Goal: Find specific page/section: Find specific page/section

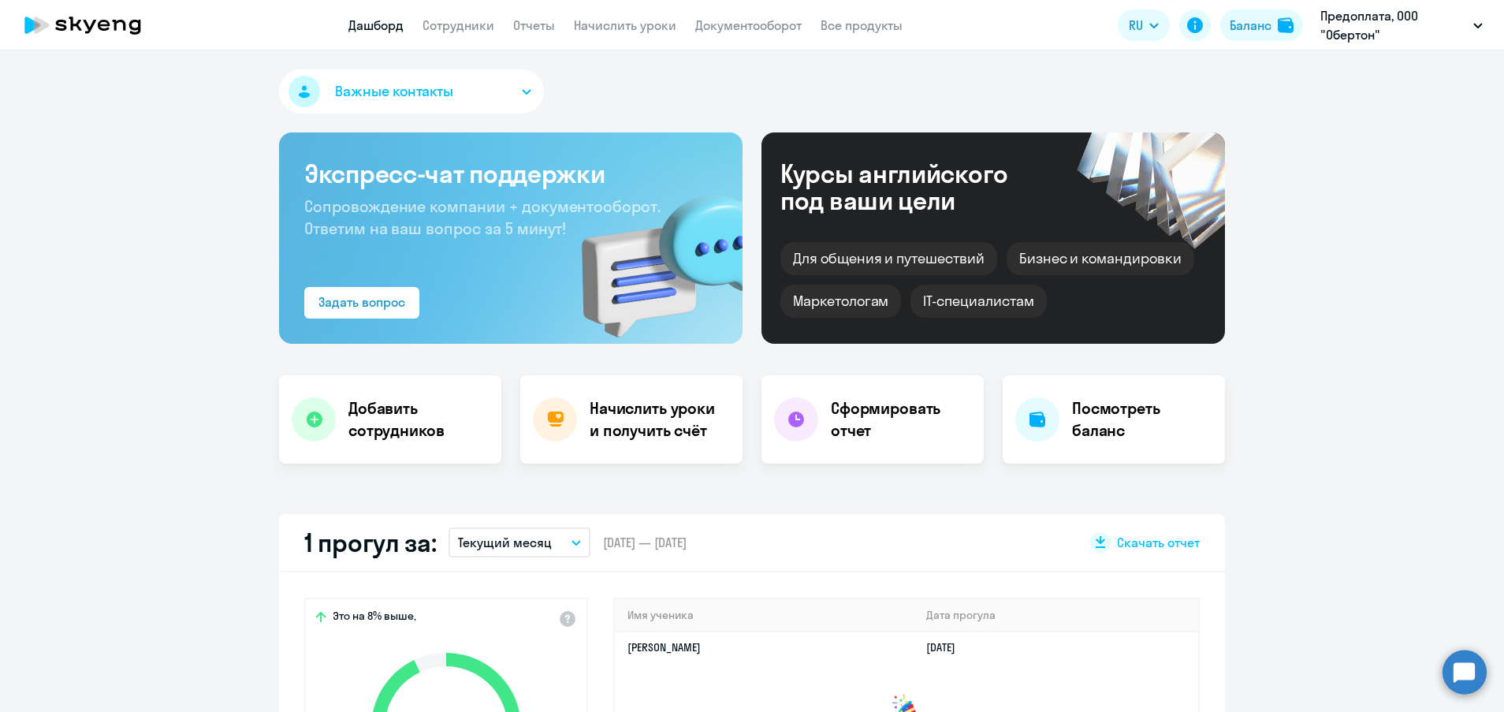
select select "30"
click at [1319, 118] on li "ООО Смарт Айти, СМАРТ АЙТИ, ООО" at bounding box center [1381, 112] width 220 height 39
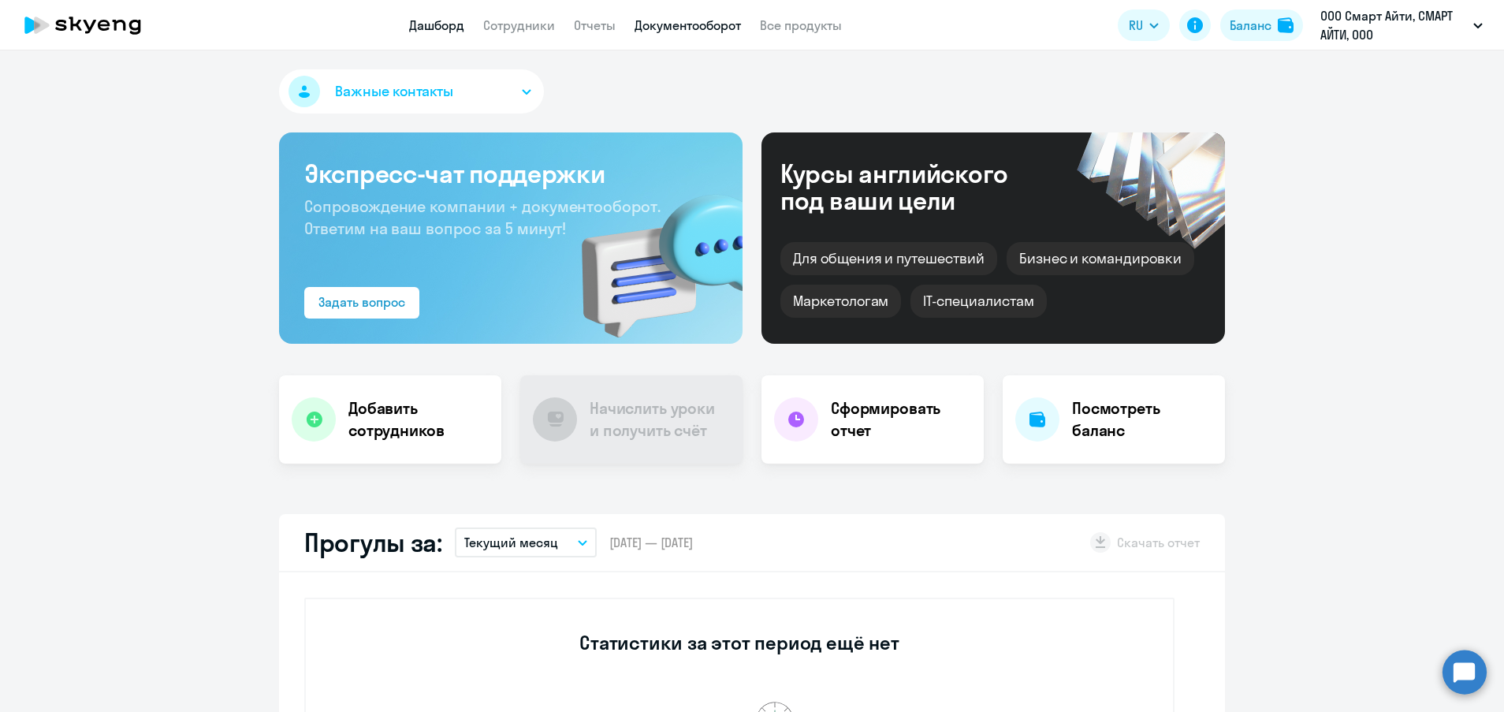
click at [680, 26] on link "Документооборот" at bounding box center [688, 25] width 106 height 16
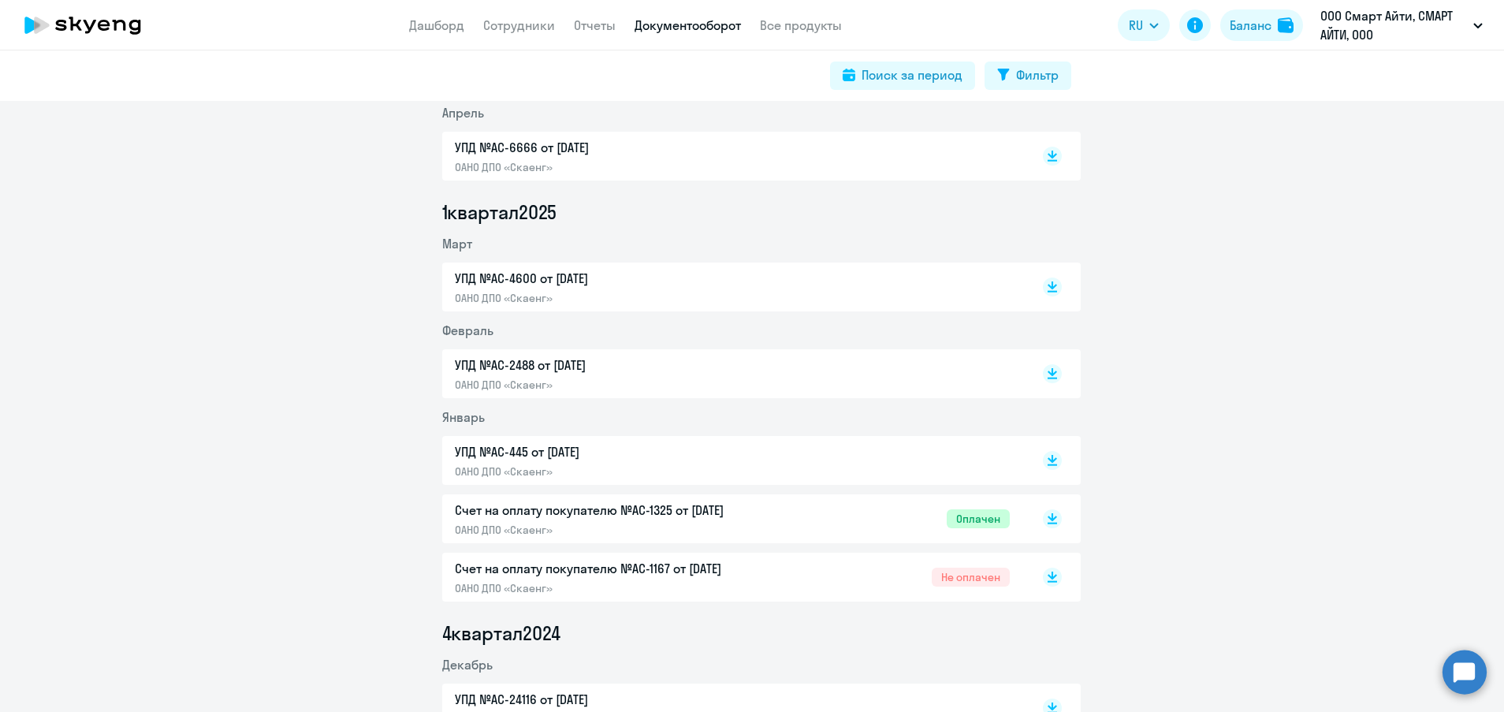
scroll to position [473, 0]
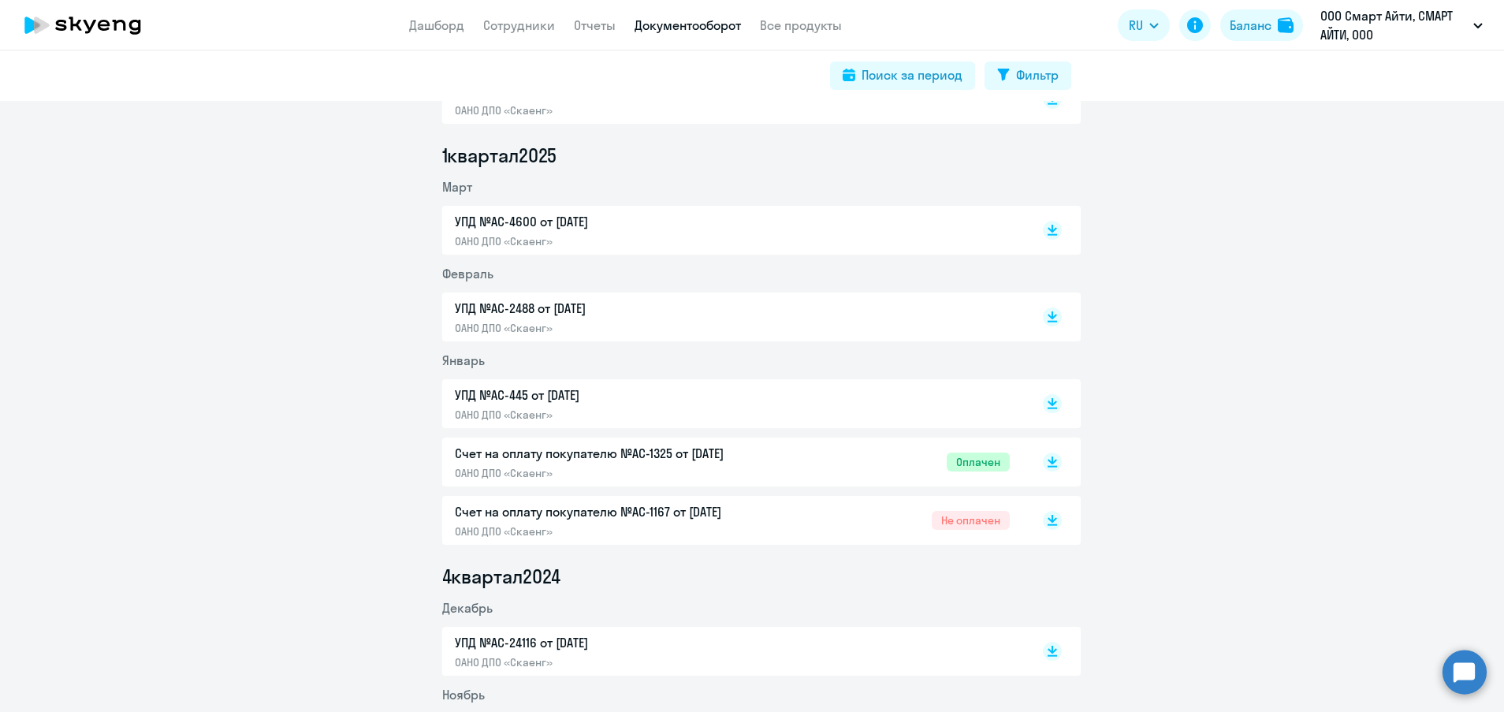
click at [531, 451] on p "Счет на оплату покупателю №AC-1325 от [DATE]" at bounding box center [620, 453] width 331 height 19
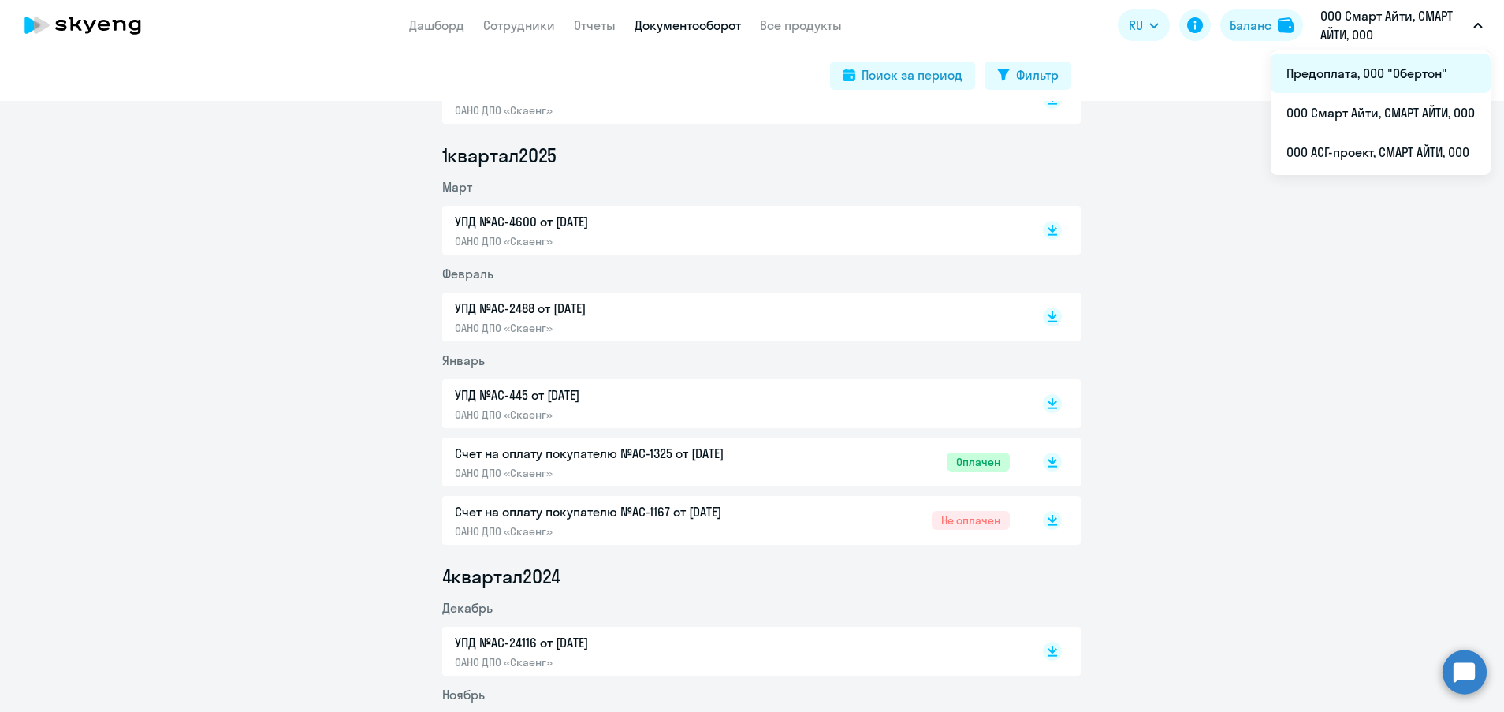
click at [1370, 76] on li "Предоплата, ООО "Обертон"" at bounding box center [1381, 73] width 220 height 39
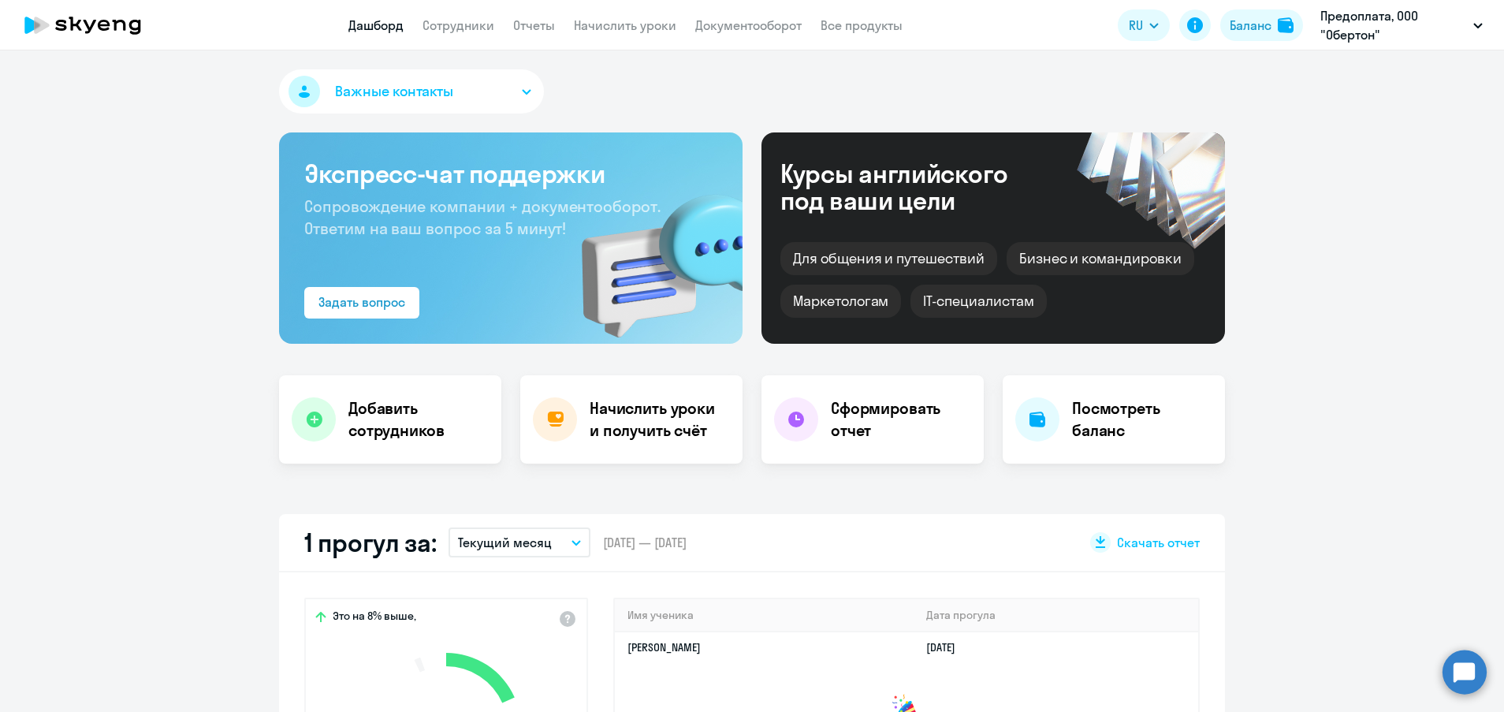
select select "30"
click at [1279, 28] on img at bounding box center [1286, 25] width 16 height 16
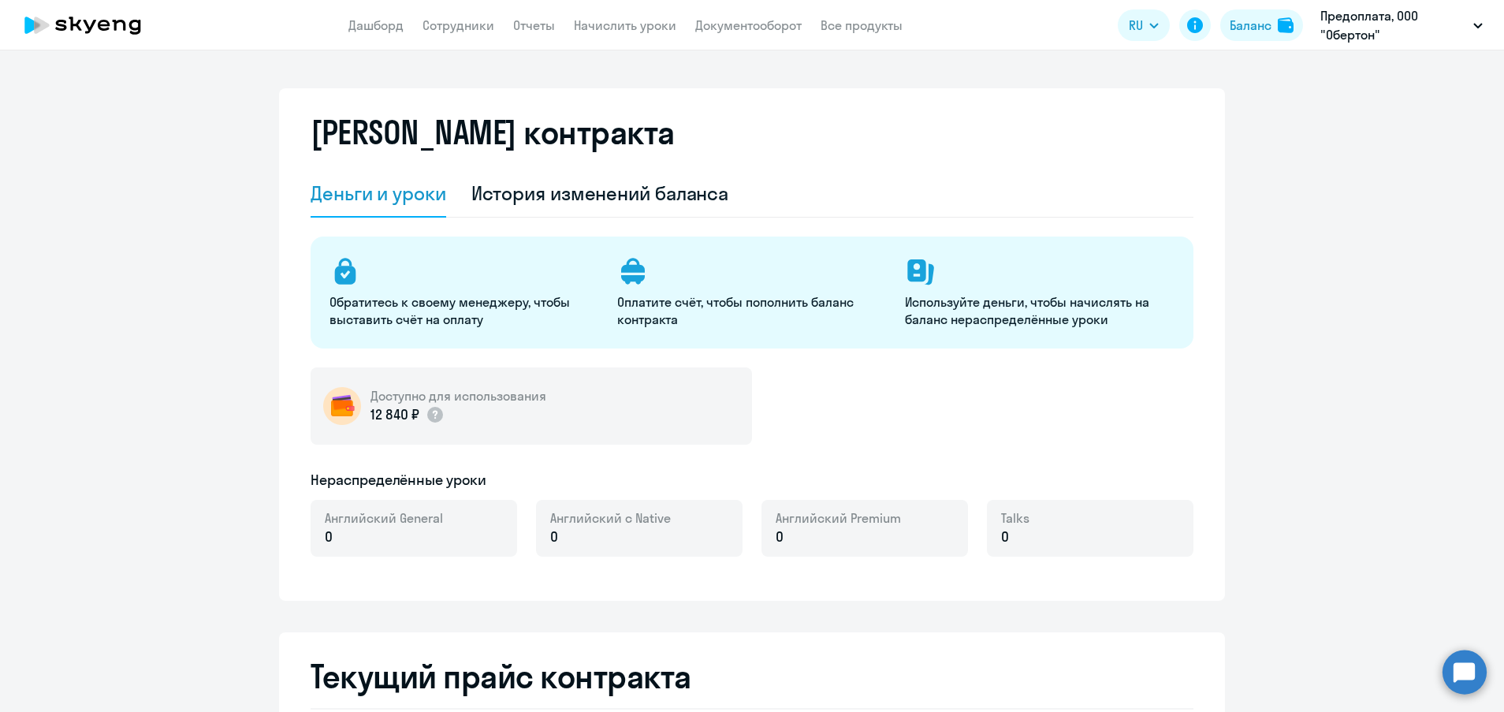
select select "english_adult_not_native_speaker"
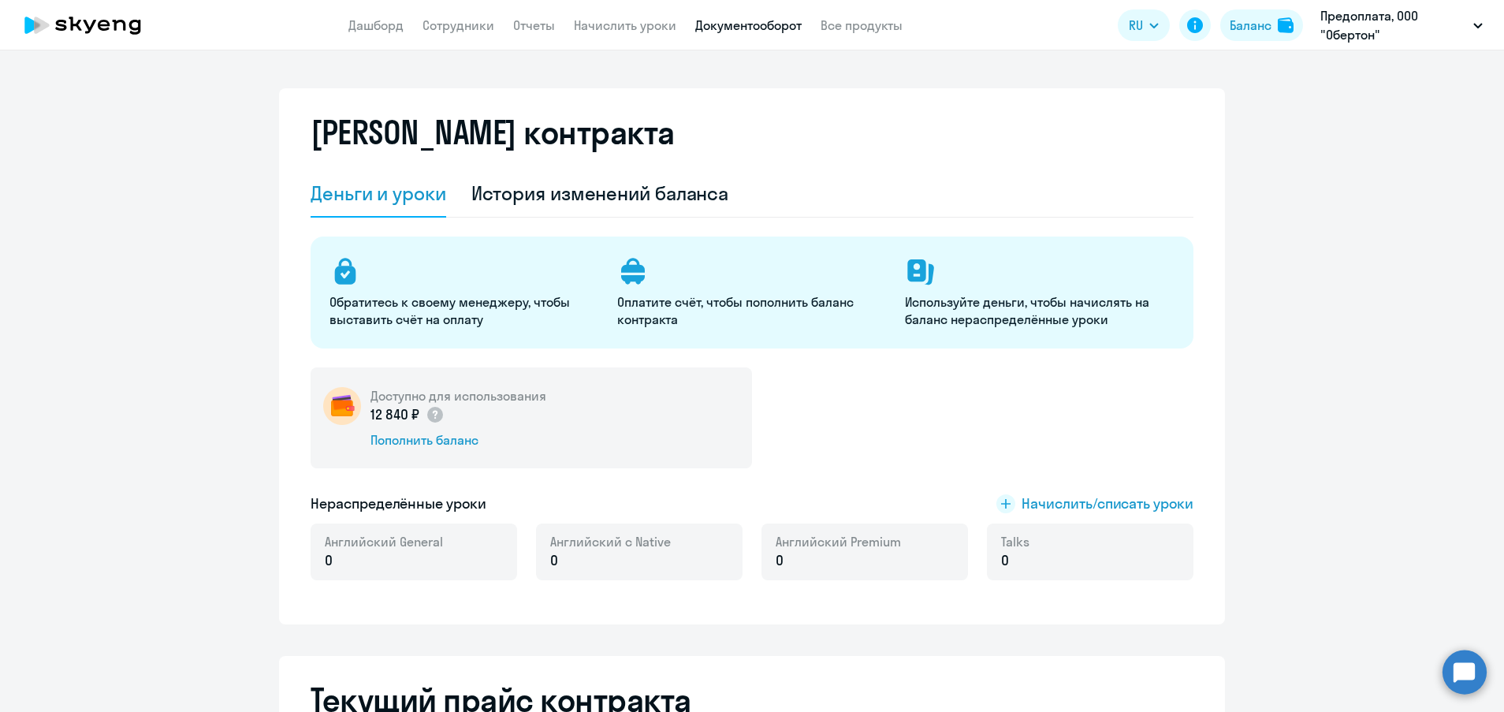
click at [762, 30] on link "Документооборот" at bounding box center [748, 25] width 106 height 16
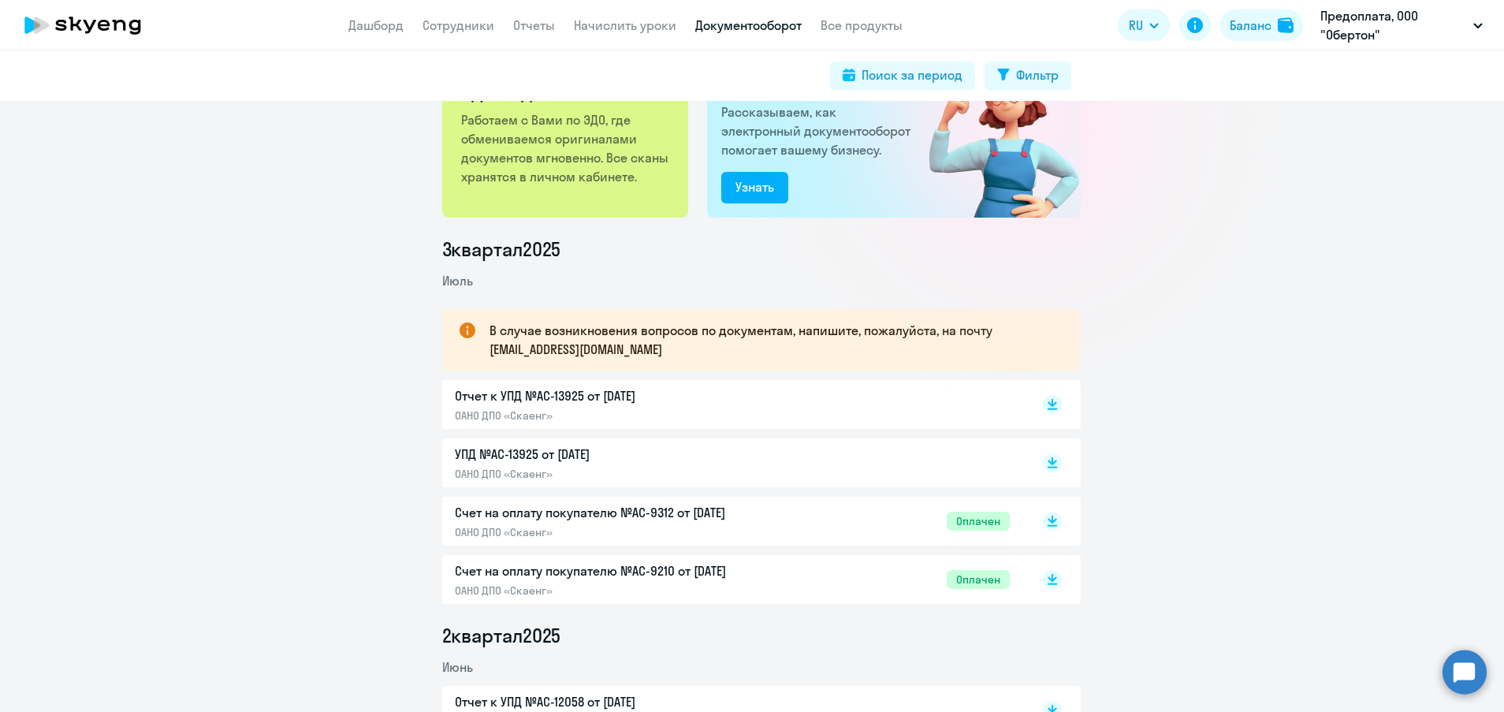
scroll to position [118, 0]
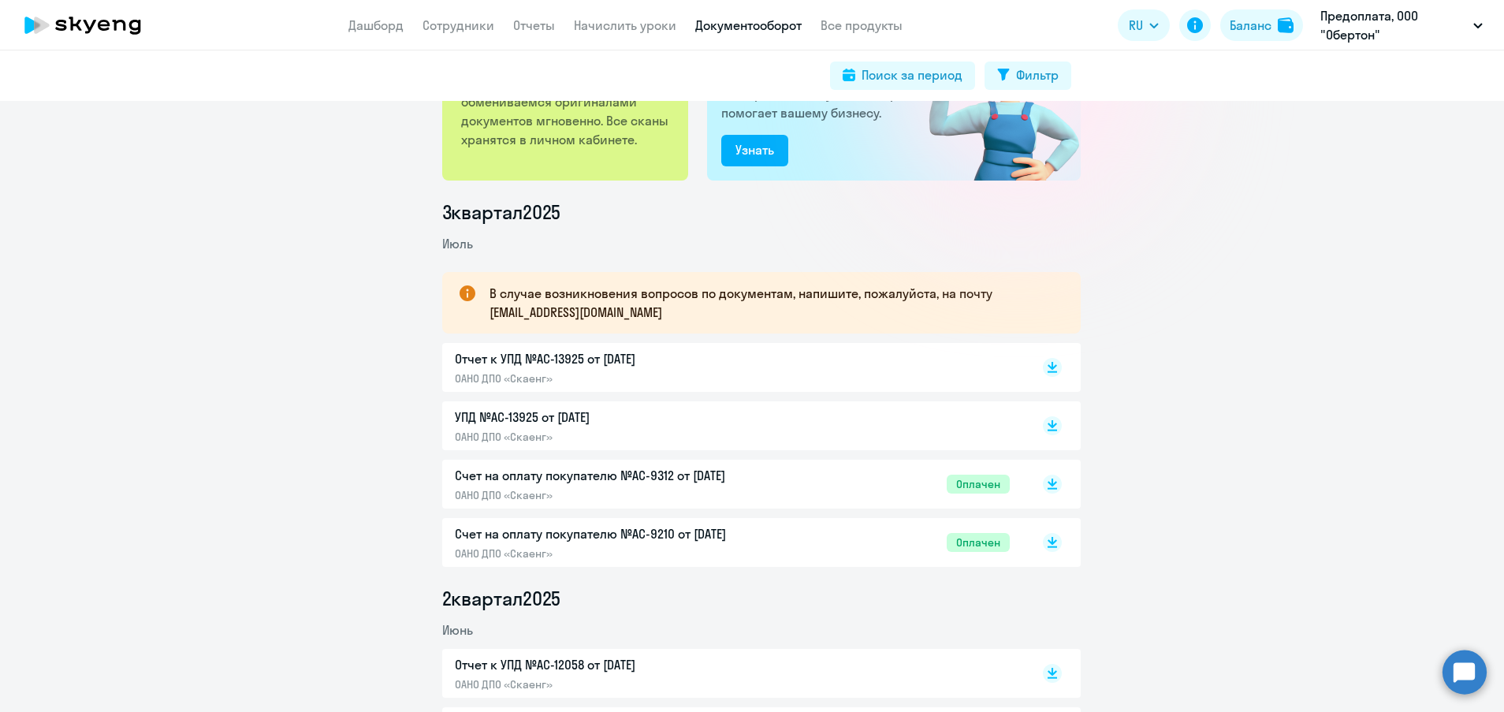
click at [640, 478] on p "Счет на оплату покупателю №AC-9312 от [DATE]" at bounding box center [620, 475] width 331 height 19
